Goal: Information Seeking & Learning: Learn about a topic

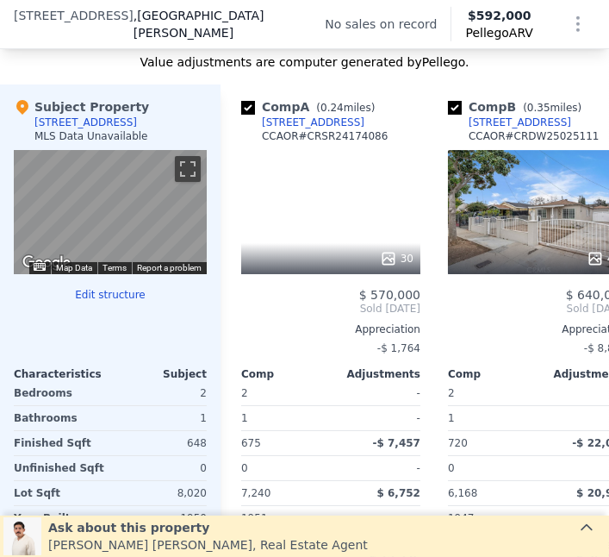
scroll to position [1778, 0]
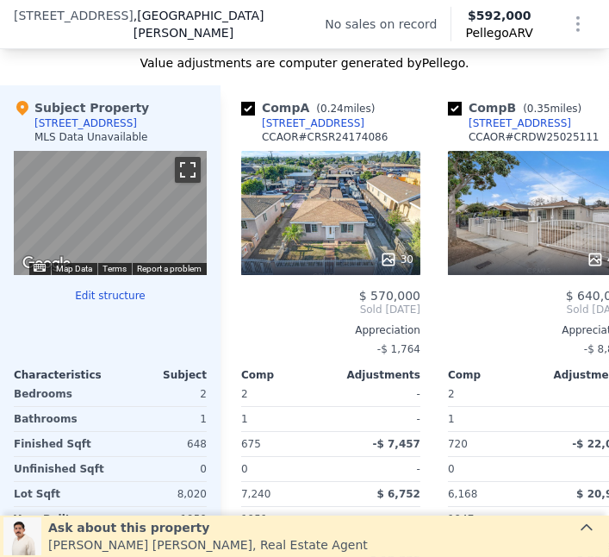
click at [175, 165] on button "Toggle fullscreen view" at bounding box center [188, 170] width 26 height 26
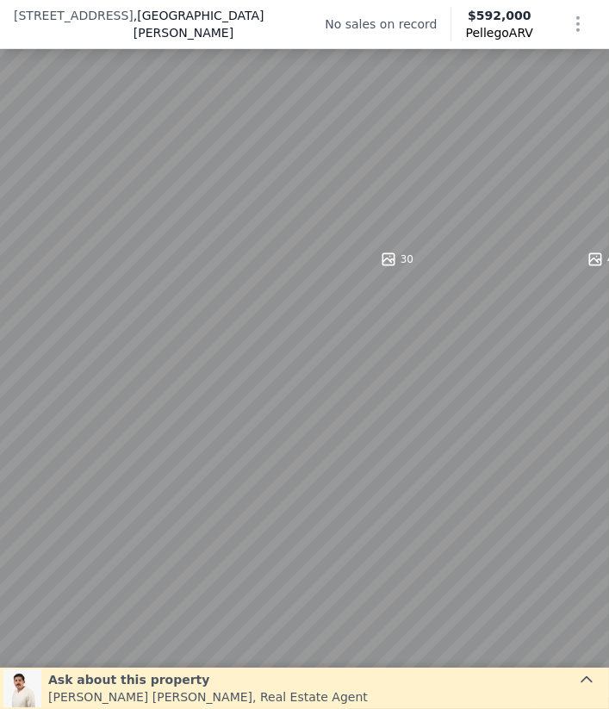
click at [588, 28] on button "Toggle fullscreen view" at bounding box center [591, 19] width 26 height 26
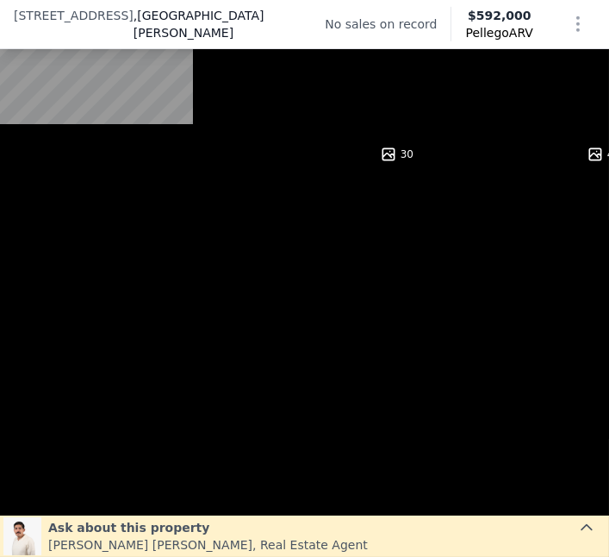
scroll to position [1886, 0]
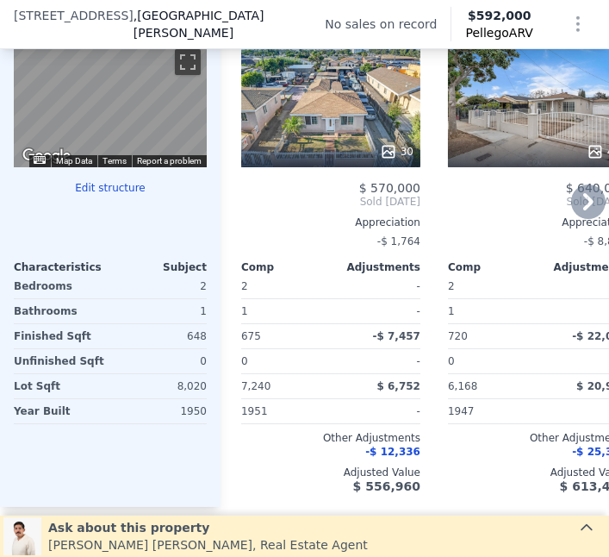
click at [336, 104] on div "30" at bounding box center [330, 105] width 179 height 124
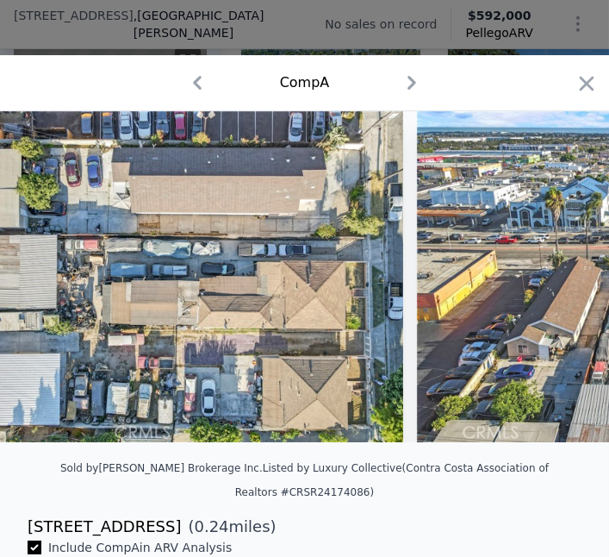
scroll to position [0, 12222]
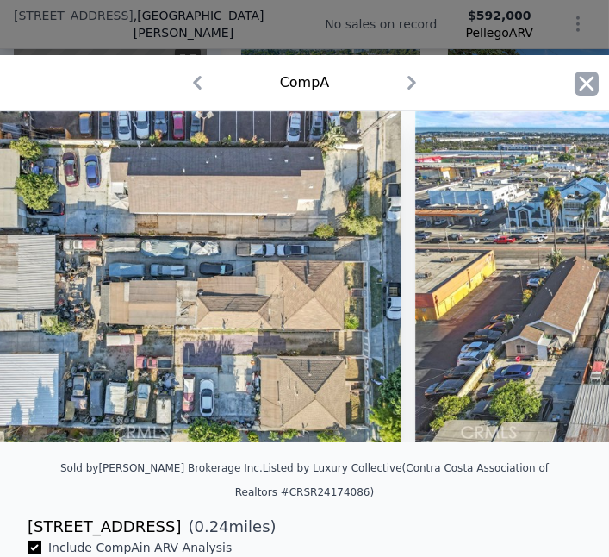
click at [583, 84] on icon "button" at bounding box center [587, 84] width 24 height 24
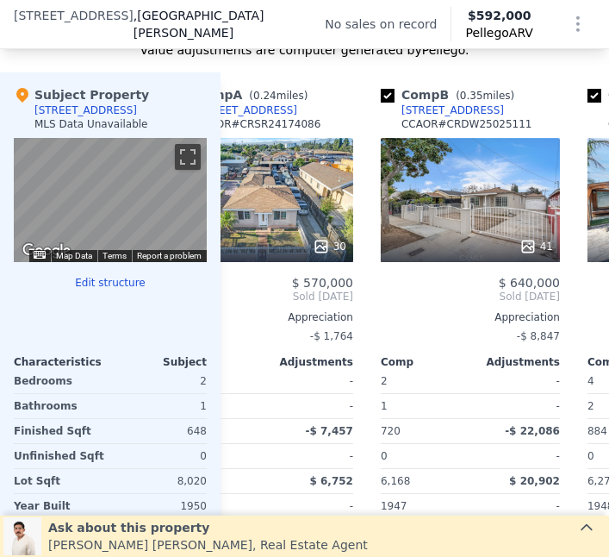
scroll to position [1791, 0]
click at [508, 210] on div "41" at bounding box center [470, 200] width 179 height 124
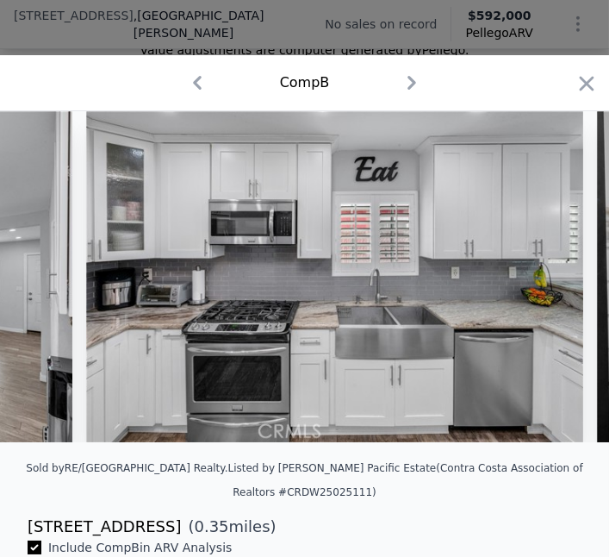
scroll to position [0, 6558]
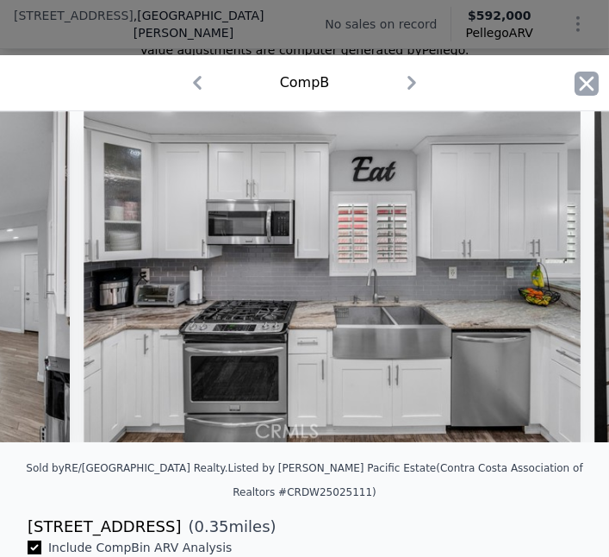
click at [587, 84] on icon "button" at bounding box center [587, 83] width 15 height 15
